Goal: Task Accomplishment & Management: Complete application form

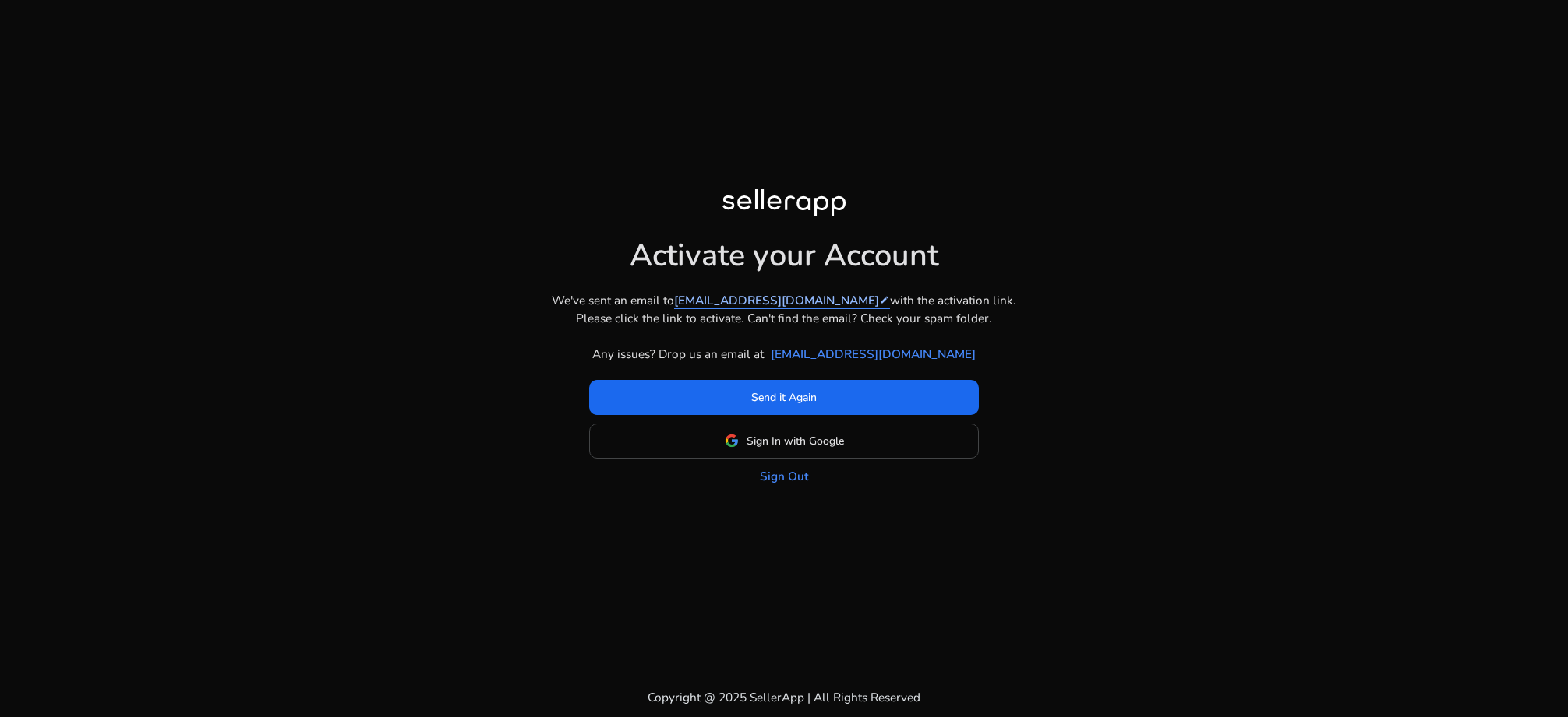
click at [776, 298] on link "joelvanrijn@gmail.com edit" at bounding box center [782, 301] width 216 height 18
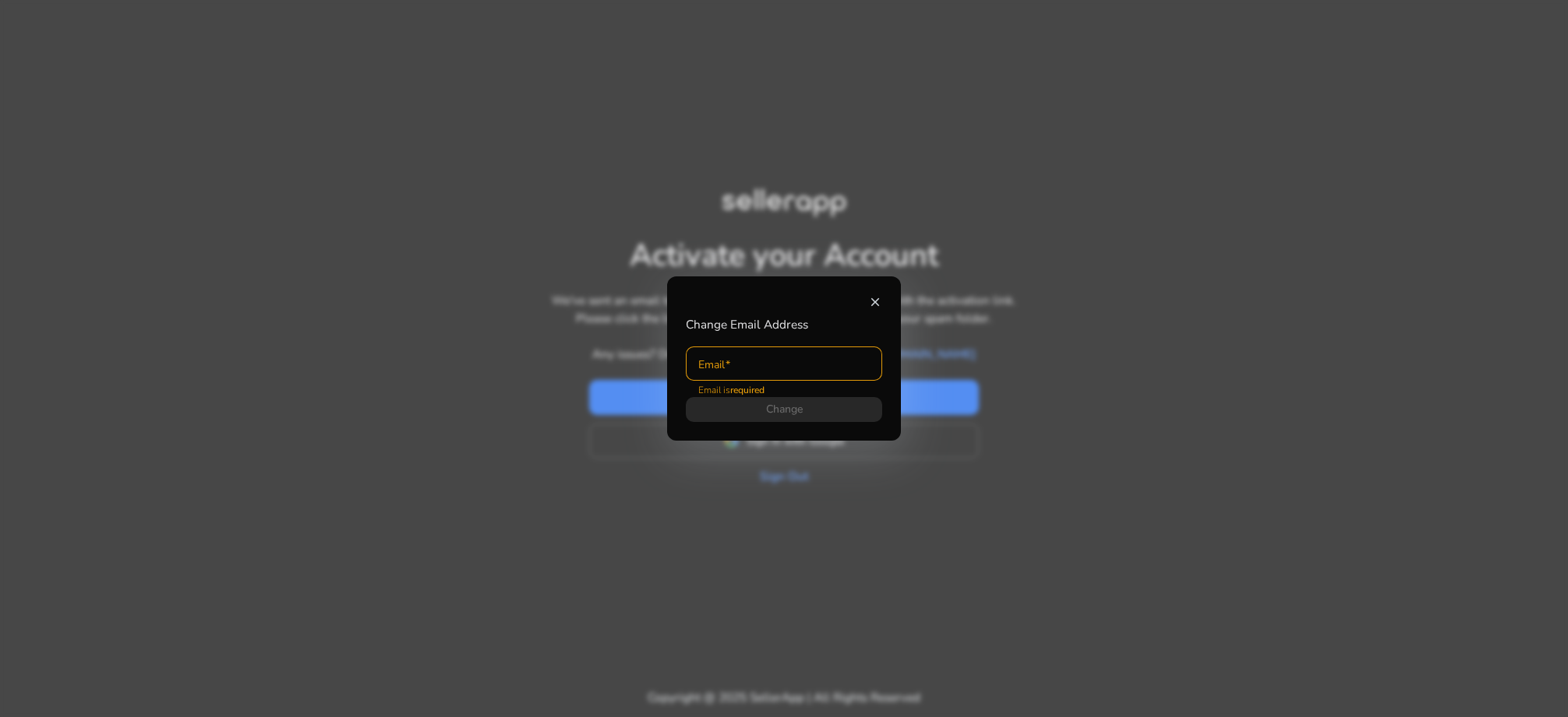
click at [875, 301] on mat-icon "close" at bounding box center [874, 301] width 14 height 14
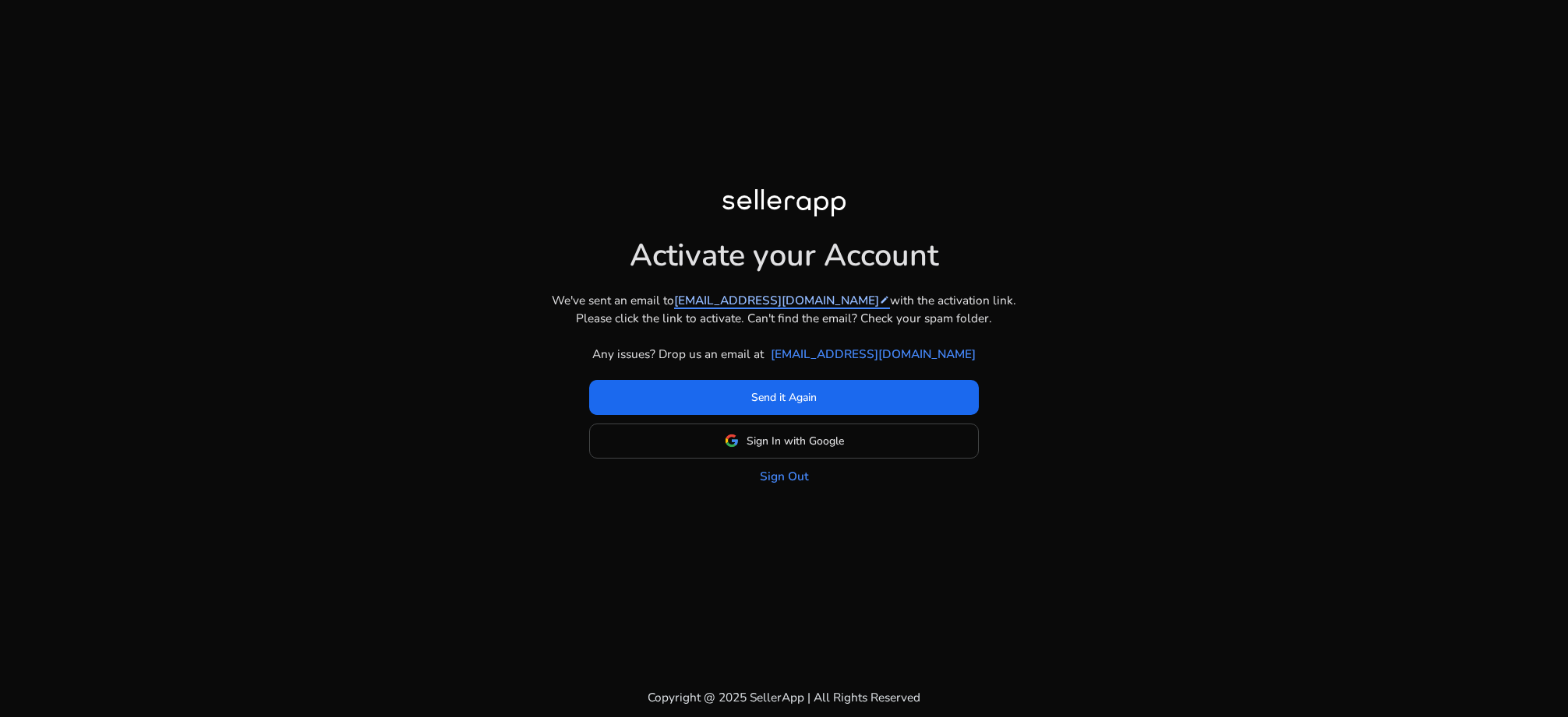
click at [879, 301] on mat-icon "edit" at bounding box center [884, 300] width 11 height 11
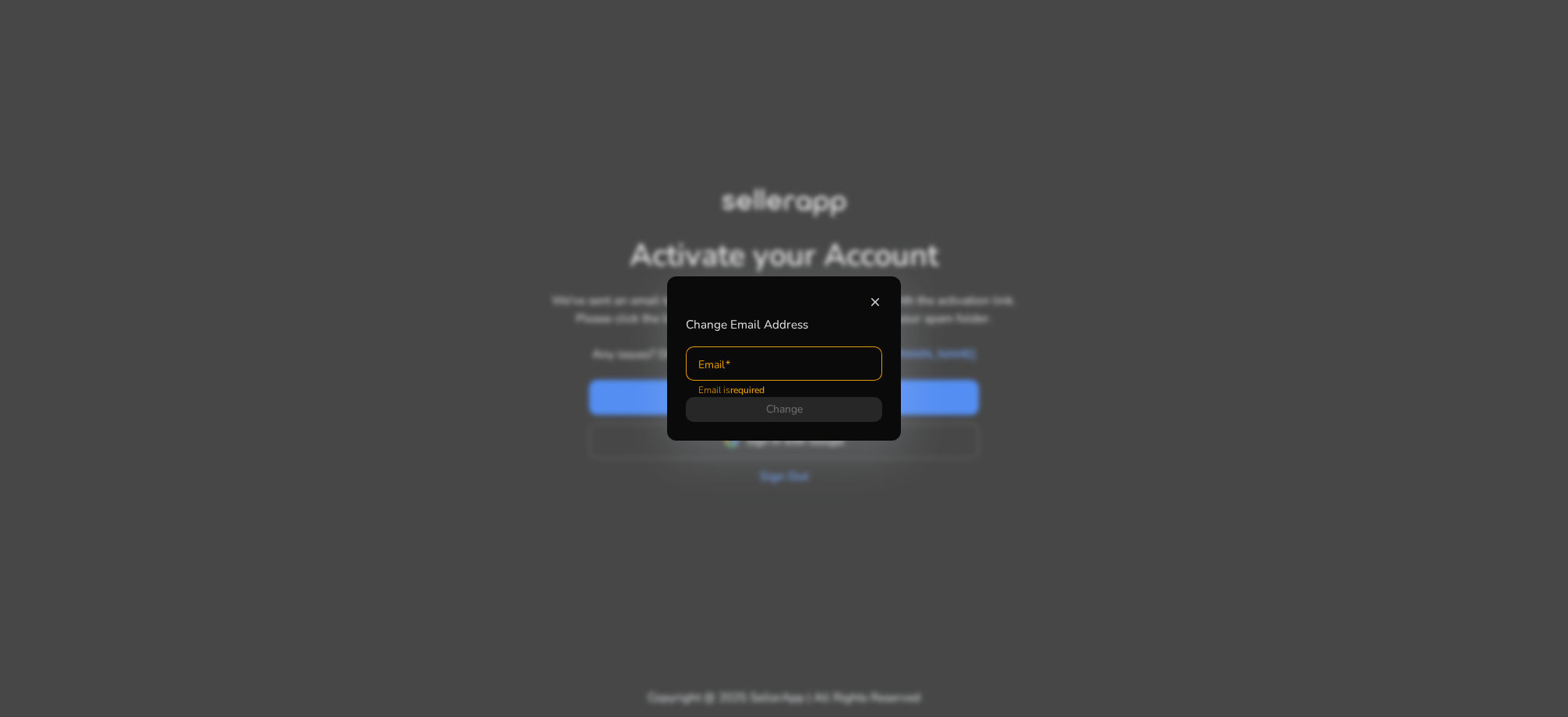
click at [876, 303] on mat-icon "close" at bounding box center [874, 301] width 14 height 14
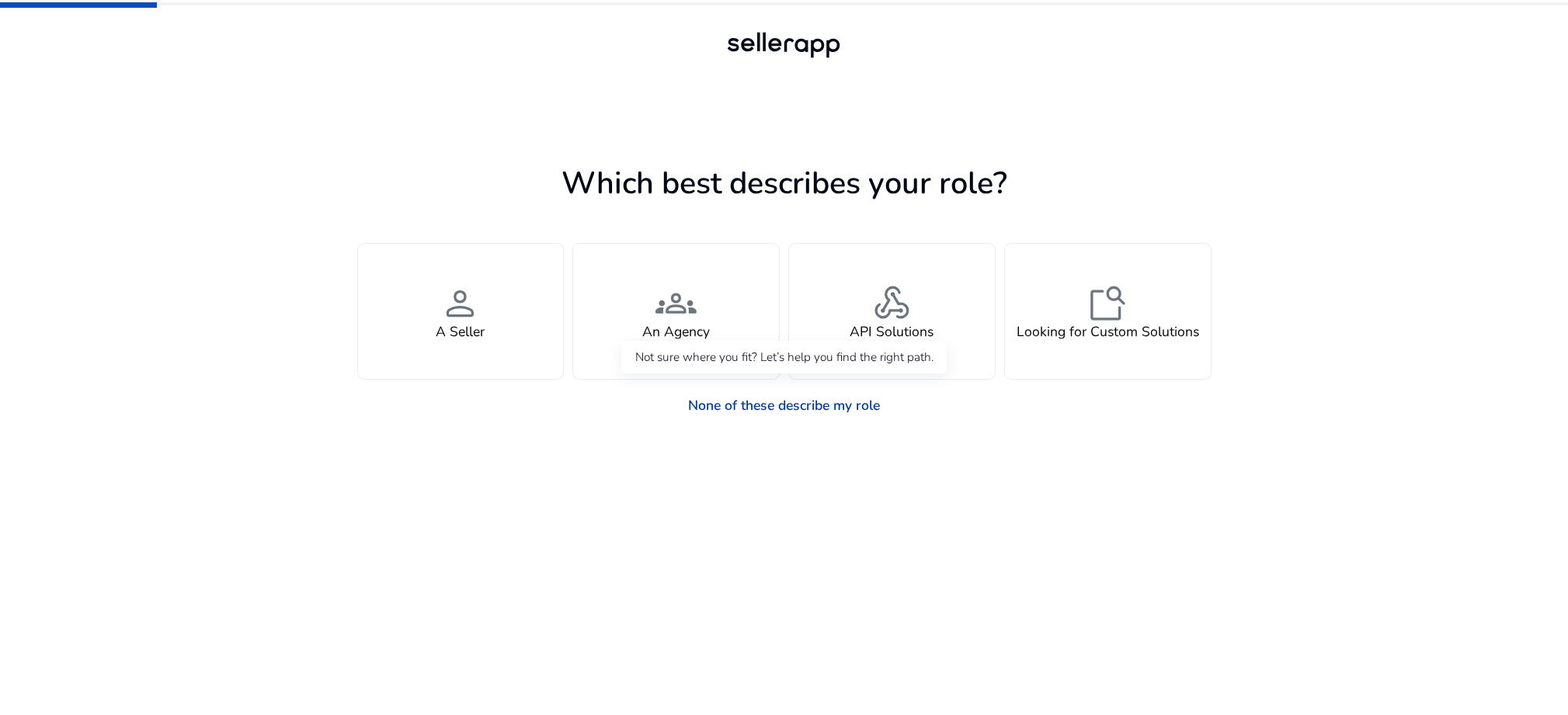
click at [747, 414] on link "None of these describe my role" at bounding box center [784, 405] width 219 height 34
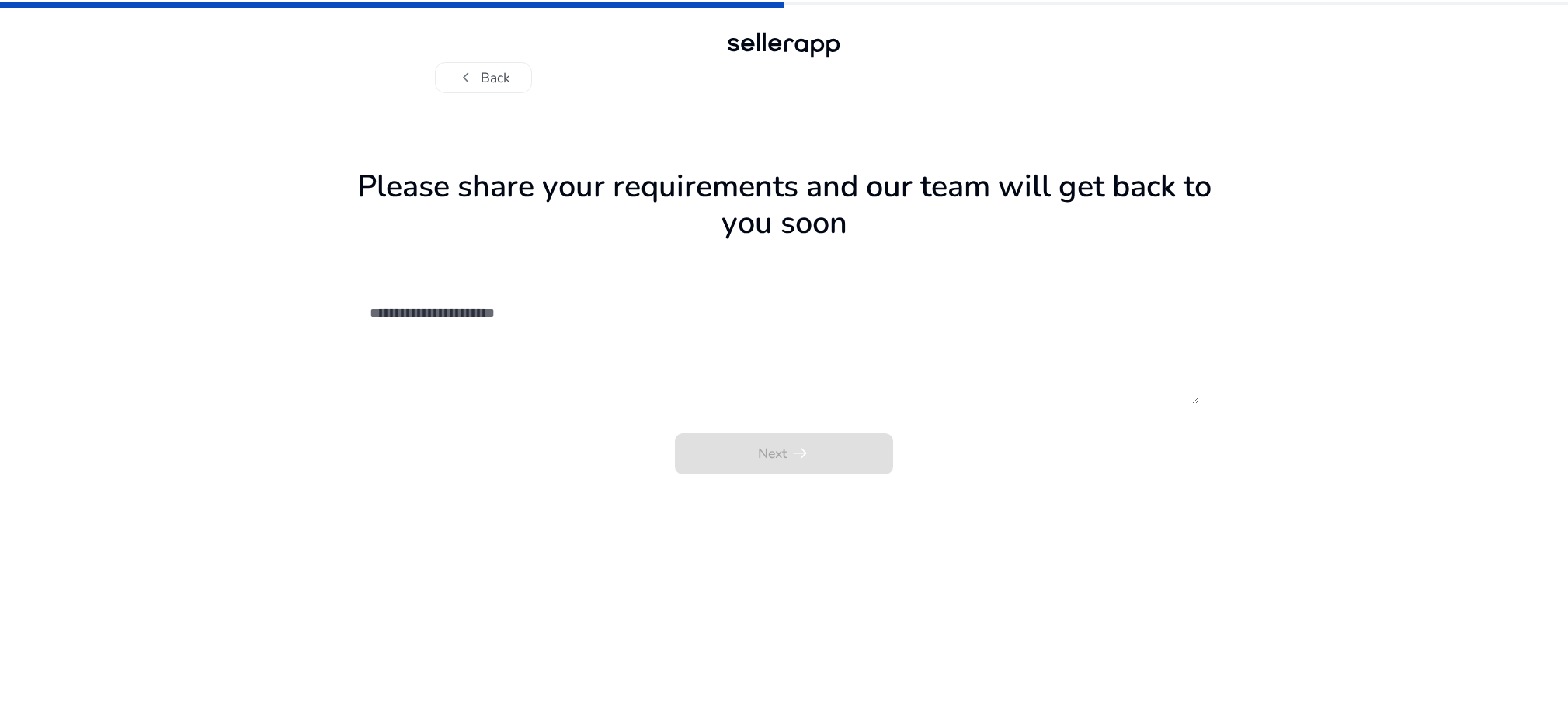
click at [800, 456] on div "Next arrow_right_alt" at bounding box center [784, 451] width 854 height 47
click at [812, 455] on div "Next arrow_right_alt" at bounding box center [784, 451] width 854 height 47
click at [460, 73] on span "chevron_left" at bounding box center [466, 78] width 20 height 20
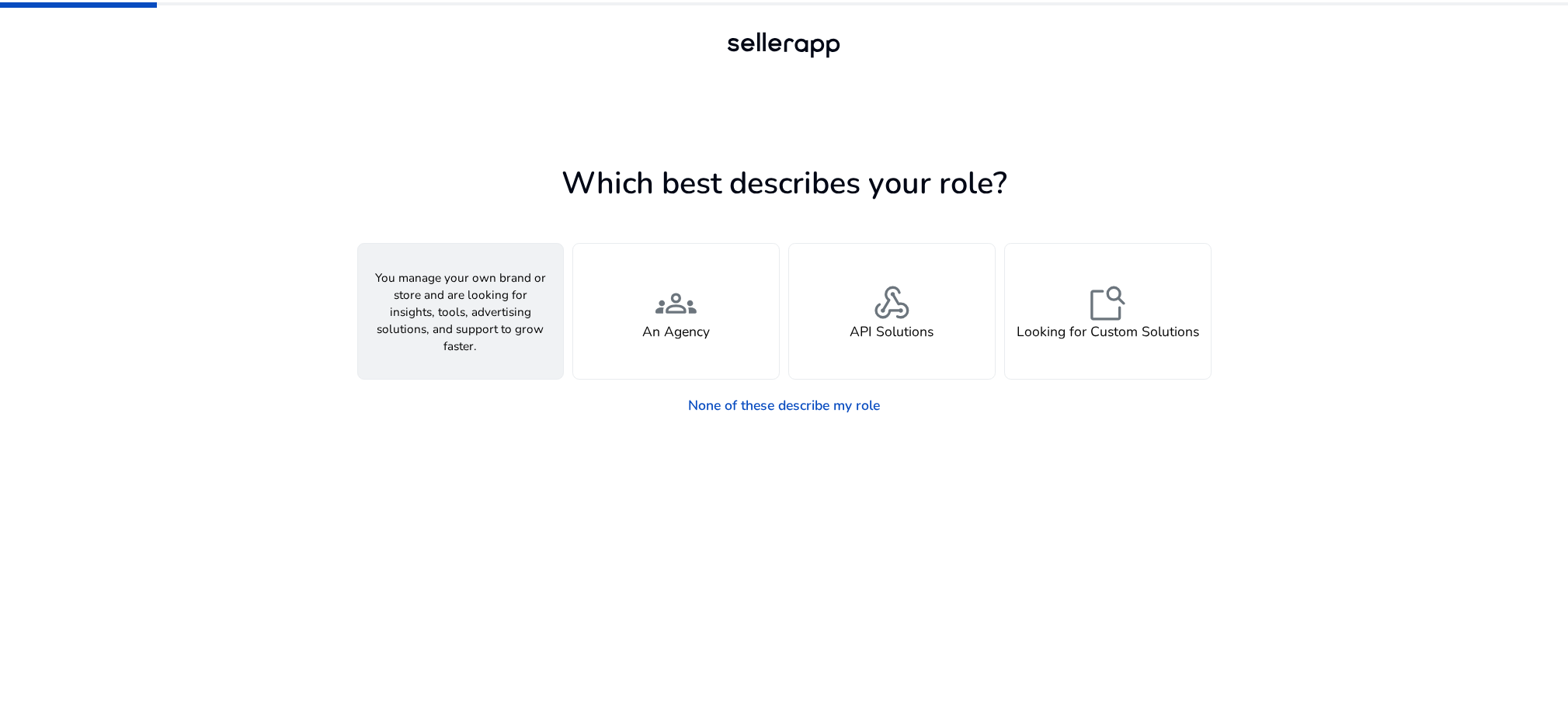
click at [469, 314] on span "person" at bounding box center [460, 304] width 42 height 42
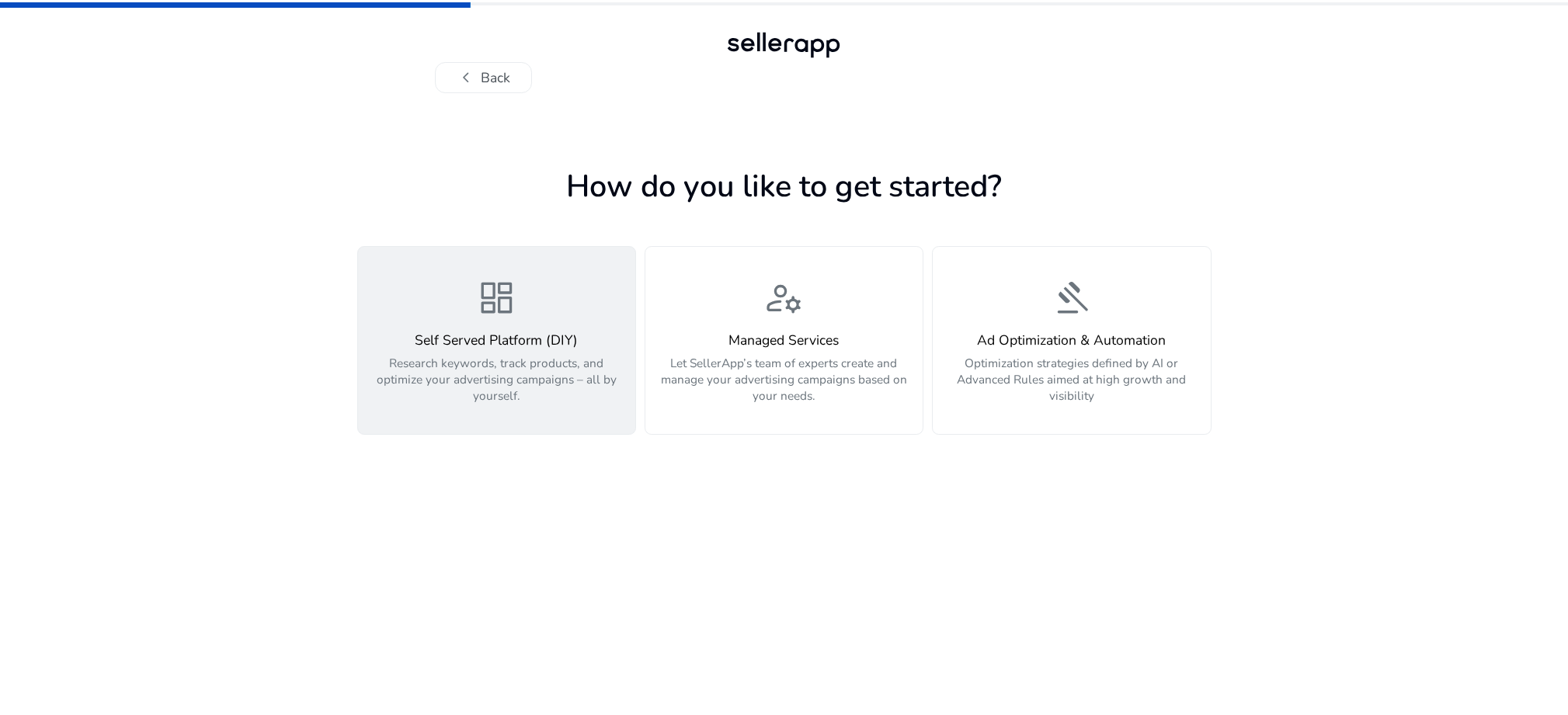
click at [524, 306] on div "dashboard Self Served Platform (DIY) Research keywords, track products, and opt…" at bounding box center [496, 340] width 257 height 125
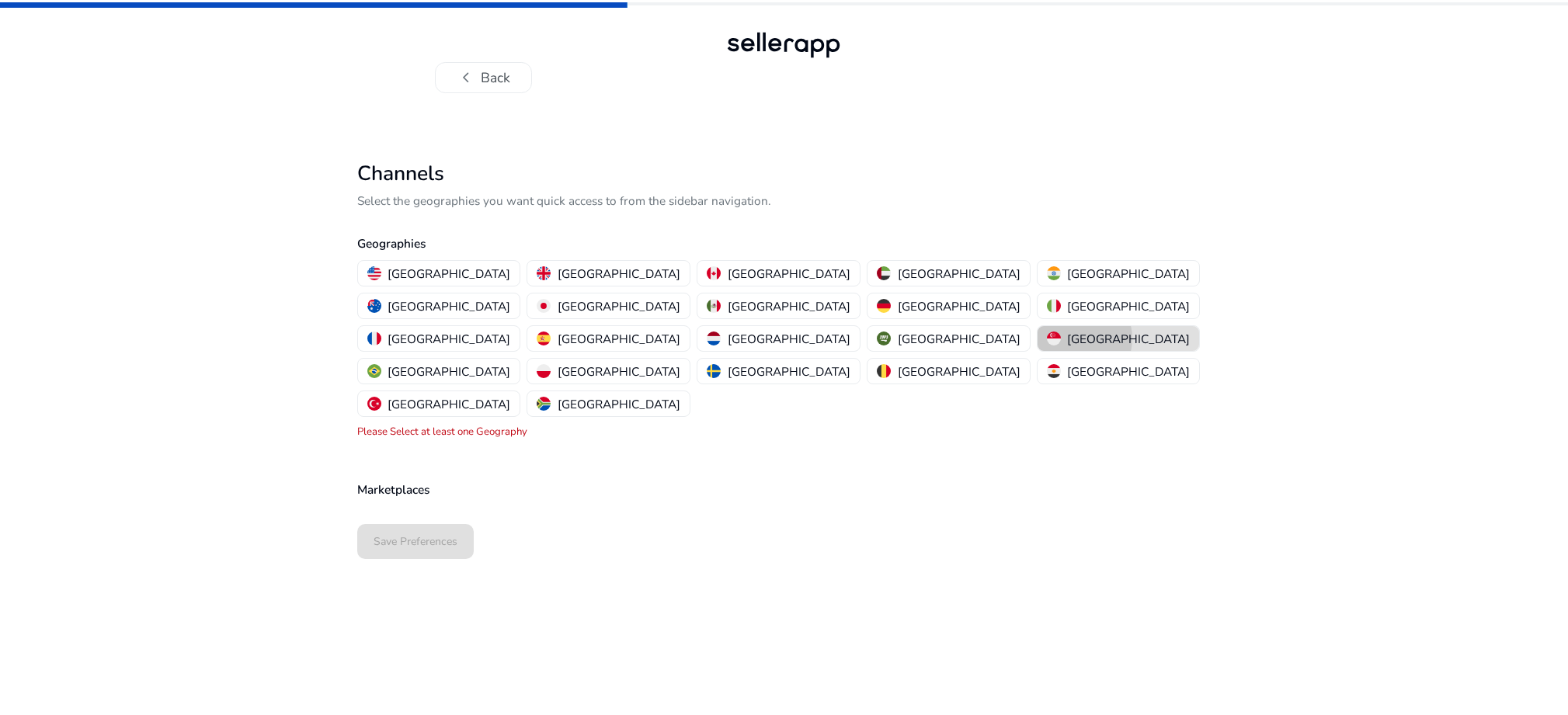
click at [1067, 330] on p "[GEOGRAPHIC_DATA]" at bounding box center [1128, 339] width 123 height 16
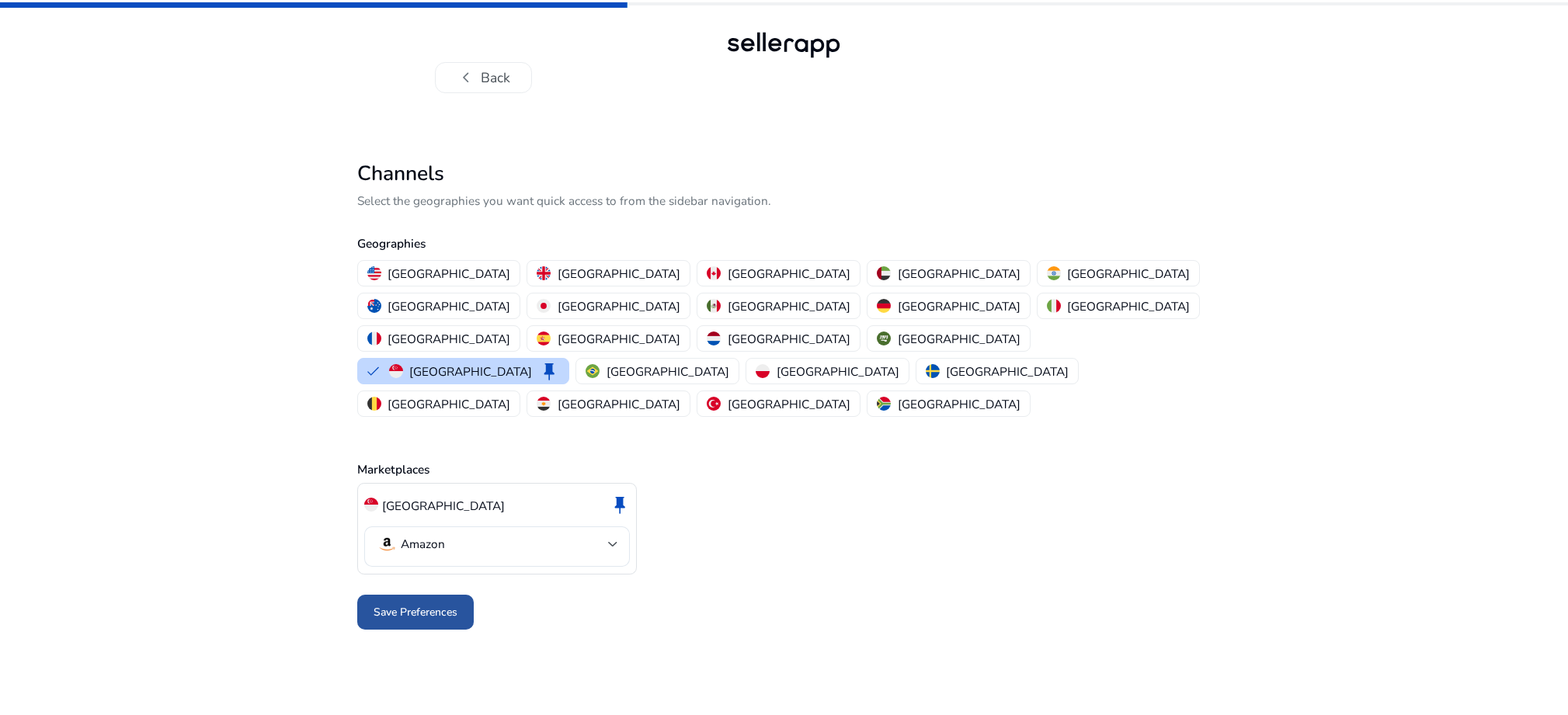
click at [419, 604] on span "Save Preferences" at bounding box center [415, 612] width 84 height 16
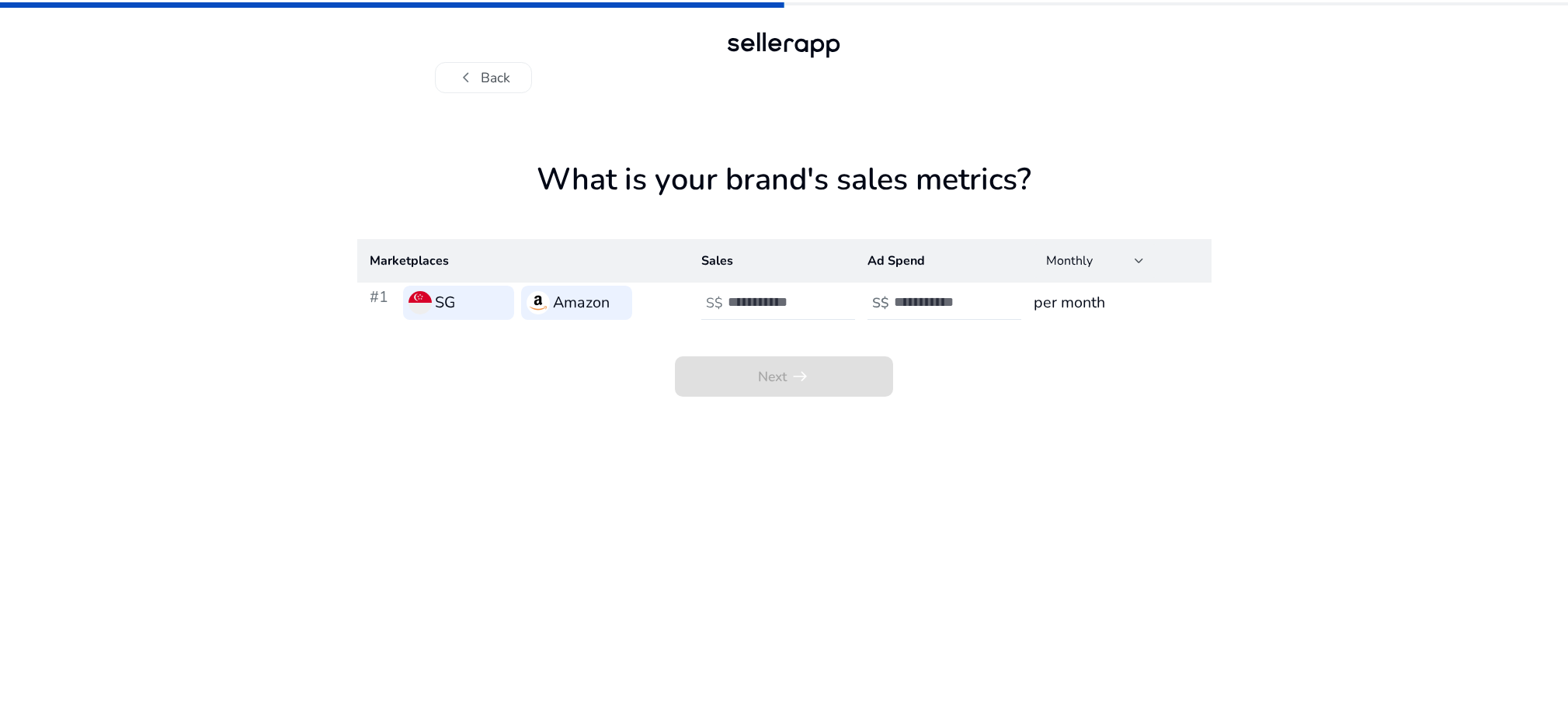
click at [1352, 89] on div "chevron_left Back" at bounding box center [784, 46] width 1568 height 93
click at [789, 375] on span "Next arrow_right_alt" at bounding box center [784, 377] width 219 height 42
drag, startPoint x: 801, startPoint y: 371, endPoint x: 807, endPoint y: 380, distance: 10.8
click at [803, 373] on span "Next arrow_right_alt" at bounding box center [784, 377] width 219 height 42
click at [807, 385] on span "Next arrow_right_alt" at bounding box center [784, 377] width 219 height 42
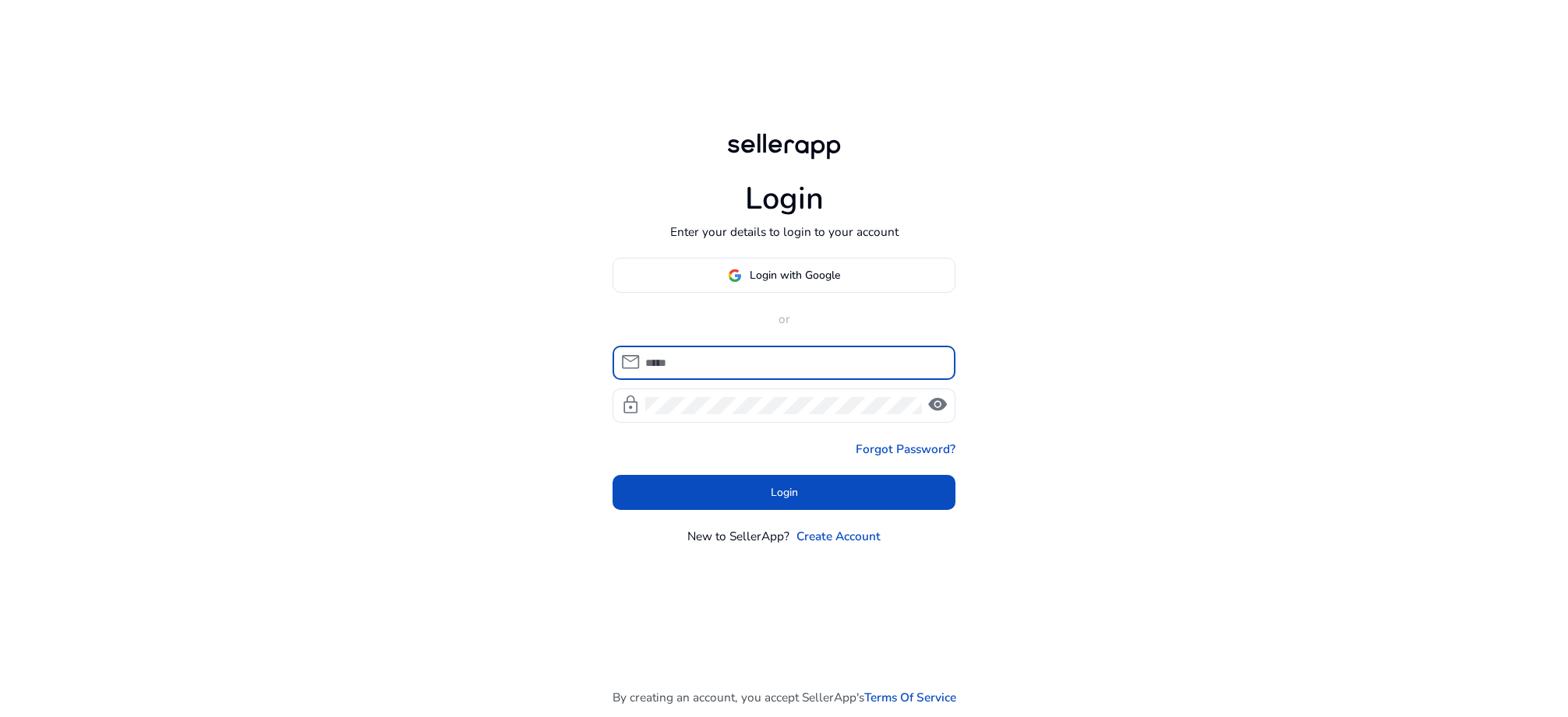
click at [742, 369] on input at bounding box center [794, 362] width 297 height 17
type input "**********"
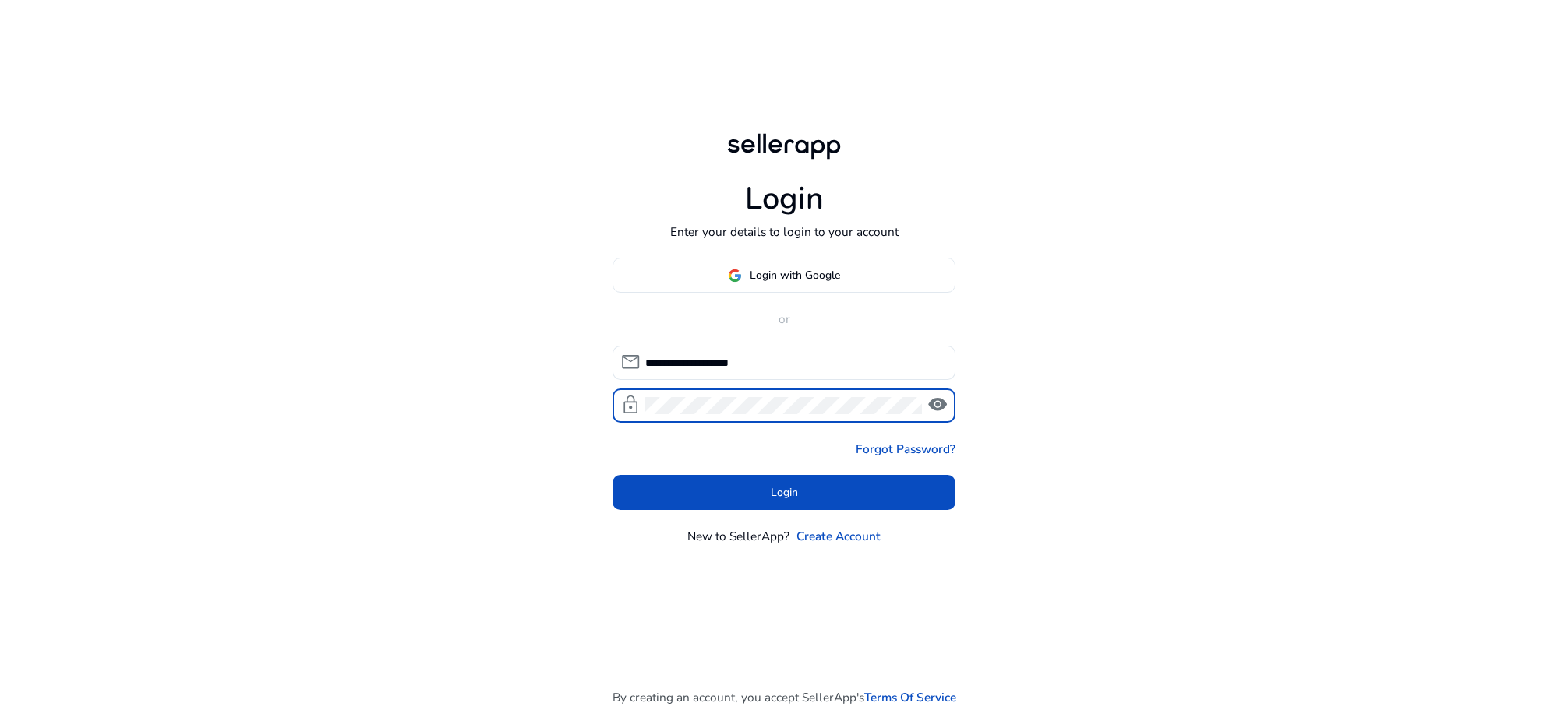
click button "Login" at bounding box center [784, 492] width 342 height 35
